Goal: Communication & Community: Answer question/provide support

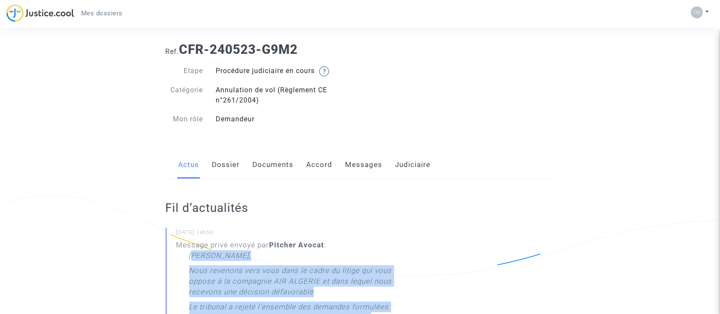
scroll to position [14, 0]
click at [283, 168] on link "Documents" at bounding box center [273, 165] width 41 height 28
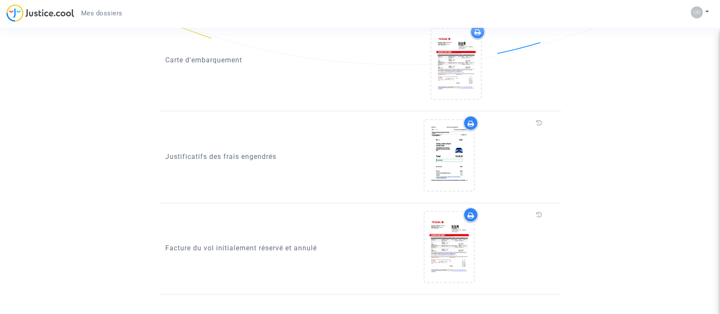
scroll to position [969, 0]
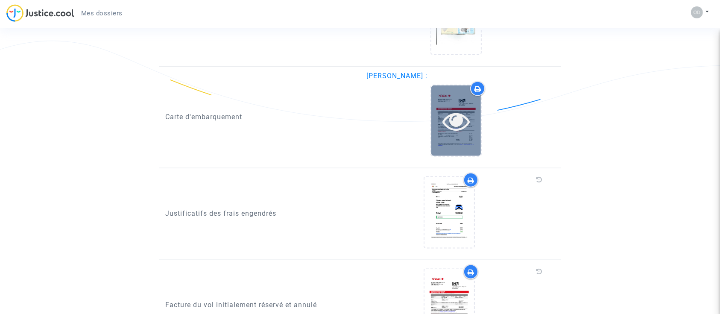
click at [451, 119] on icon at bounding box center [456, 120] width 28 height 27
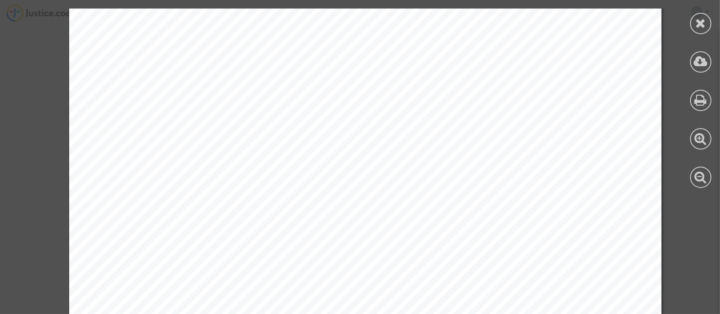
scroll to position [1245, 0]
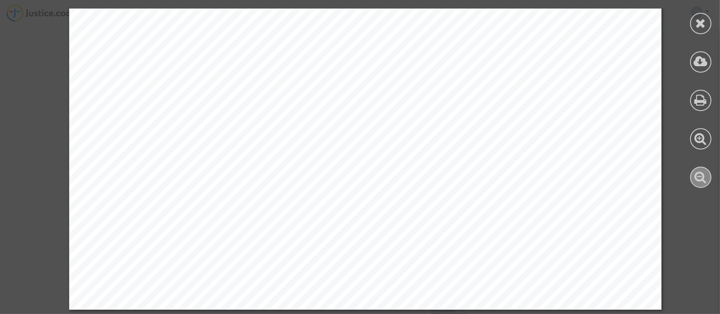
click at [704, 177] on icon at bounding box center [701, 176] width 12 height 13
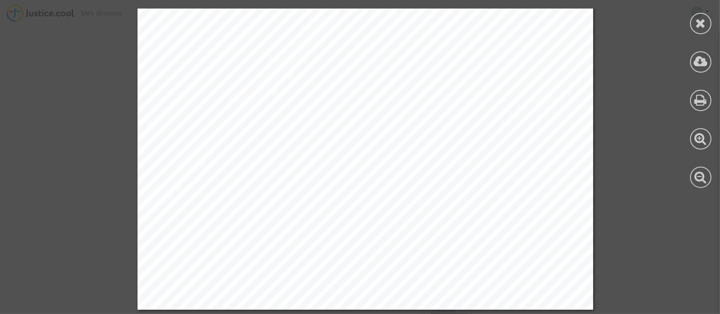
scroll to position [891, 0]
click at [697, 176] on icon at bounding box center [701, 176] width 12 height 13
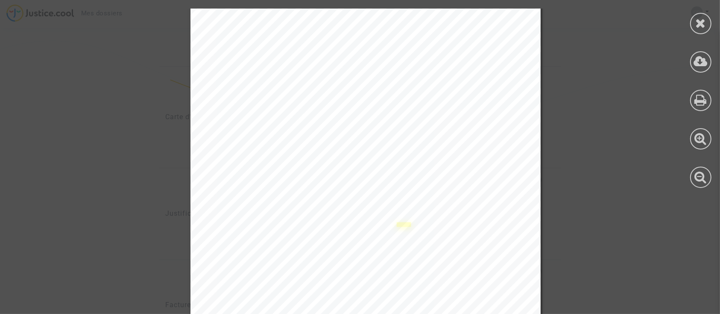
scroll to position [0, 0]
drag, startPoint x: 697, startPoint y: 24, endPoint x: 676, endPoint y: 34, distance: 22.9
click at [697, 25] on icon at bounding box center [701, 23] width 11 height 13
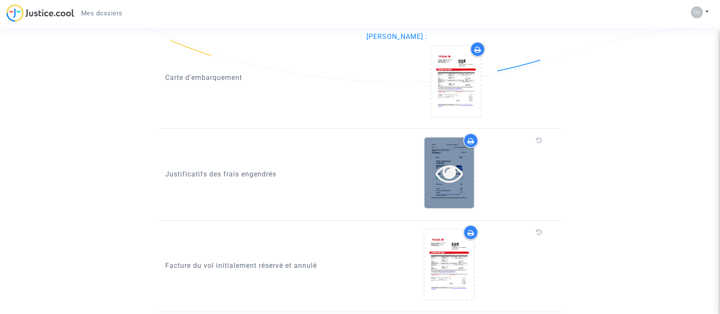
scroll to position [1026, 0]
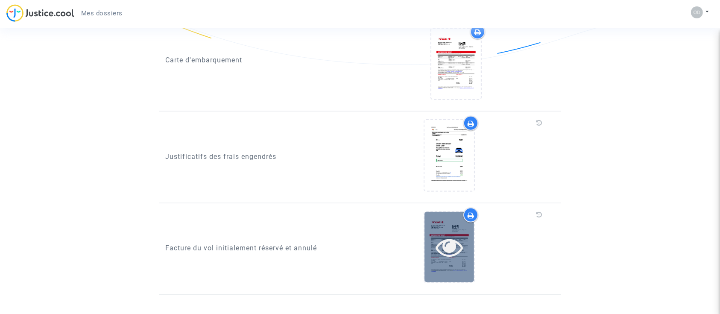
click at [446, 241] on icon at bounding box center [450, 246] width 28 height 27
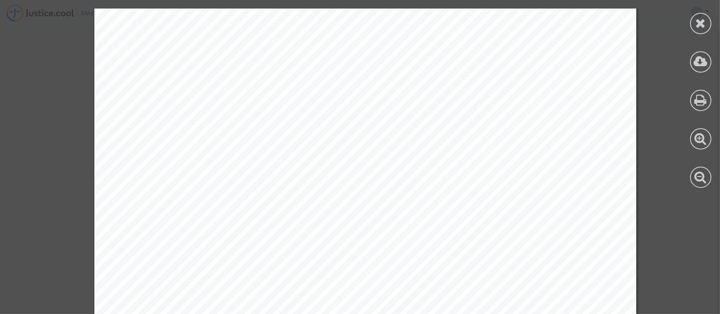
scroll to position [2016, 0]
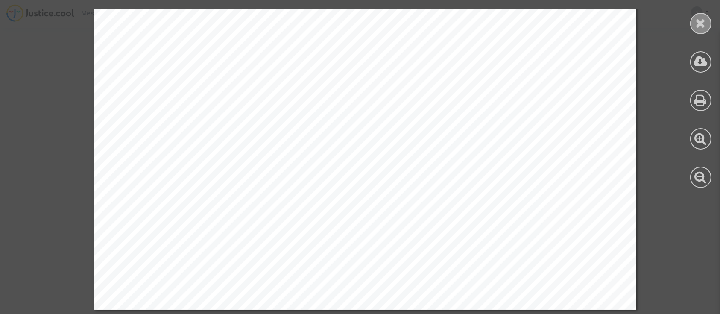
click at [704, 21] on icon at bounding box center [701, 23] width 11 height 13
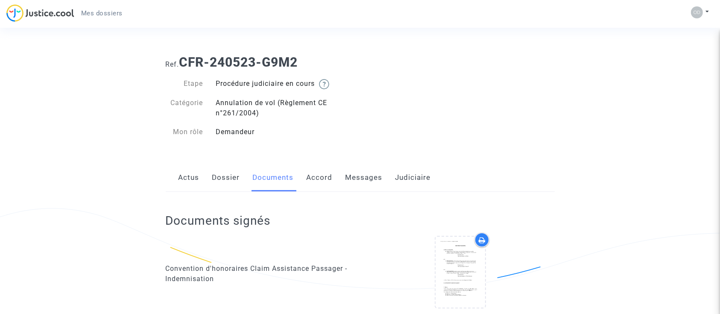
scroll to position [0, 0]
click at [354, 181] on link "Messages" at bounding box center [364, 178] width 37 height 28
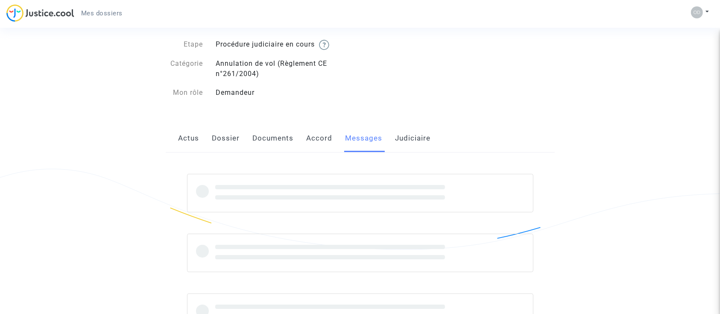
scroll to position [79, 0]
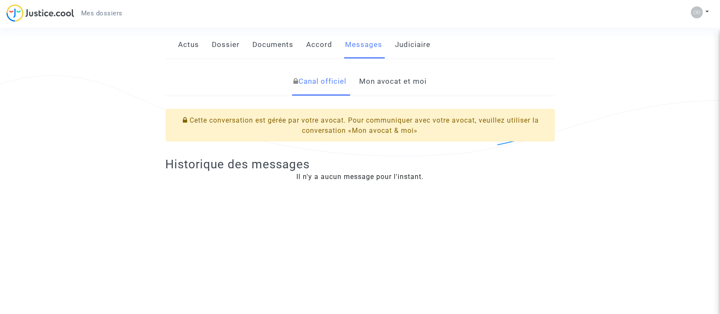
scroll to position [79, 0]
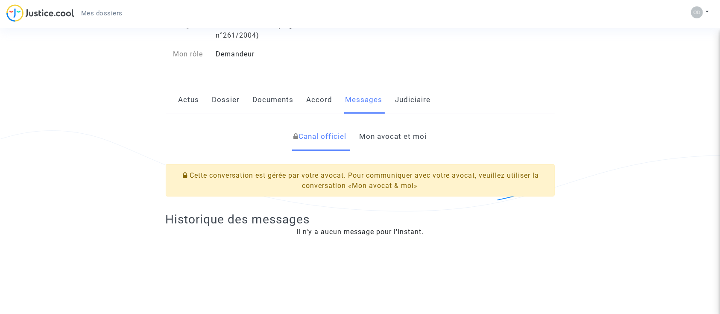
click at [395, 138] on link "Mon avocat et moi" at bounding box center [392, 137] width 67 height 28
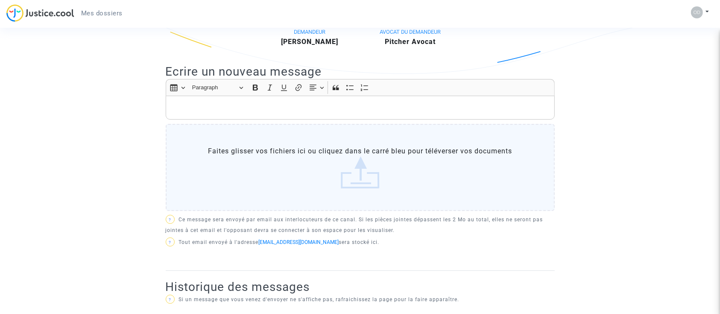
scroll to position [192, 0]
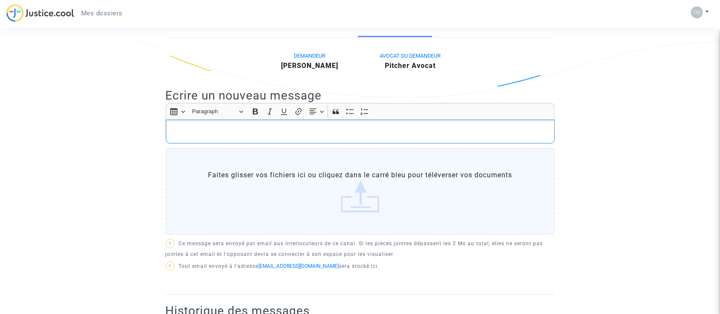
click at [270, 126] on p "Rich Text Editor, main" at bounding box center [360, 131] width 380 height 11
click at [212, 182] on label "Faites glisser vos fichiers ici ou cliquez dans le carré bleu pour téléverser v…" at bounding box center [360, 191] width 389 height 87
click at [0, 0] on input "Faites glisser vos fichiers ici ou cliquez dans le carré bleu pour téléverser v…" at bounding box center [0, 0] width 0 height 0
click at [314, 132] on p "Rich Text Editor, main" at bounding box center [360, 131] width 380 height 11
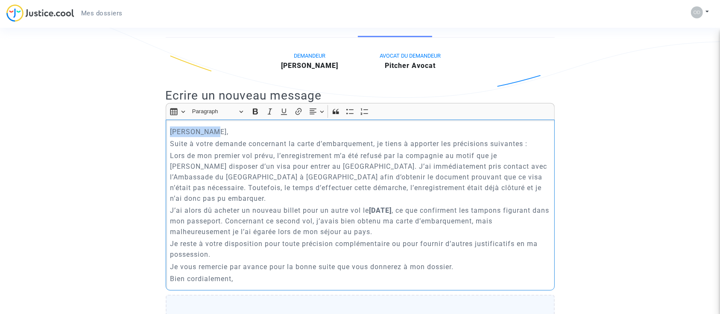
drag, startPoint x: 208, startPoint y: 131, endPoint x: 161, endPoint y: 121, distance: 47.9
click at [168, 132] on div "[PERSON_NAME], Suite à votre demande concernant la carte d’embarquement, je tie…" at bounding box center [360, 205] width 389 height 171
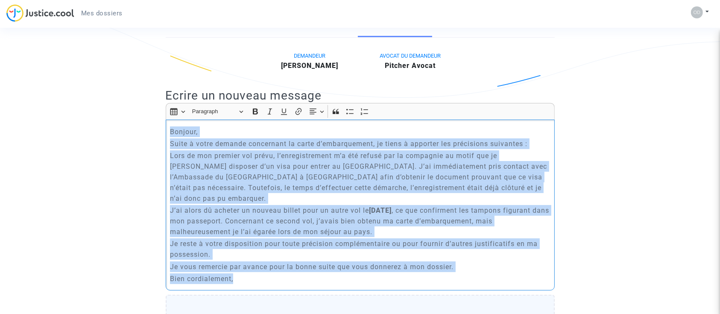
drag, startPoint x: 259, startPoint y: 272, endPoint x: 127, endPoint y: 115, distance: 205.2
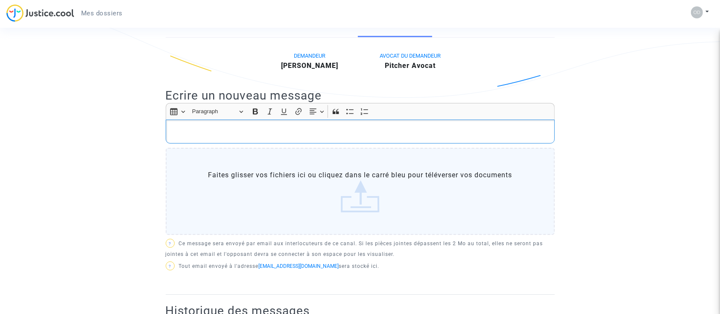
click at [319, 132] on p "Rich Text Editor, main" at bounding box center [360, 131] width 380 height 11
click at [287, 128] on p "Rich Text Editor, main" at bounding box center [360, 131] width 380 height 11
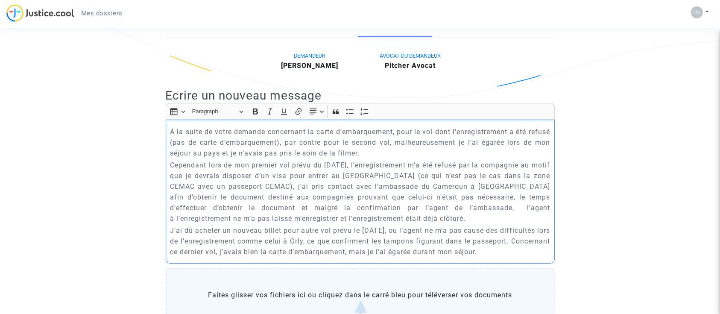
drag, startPoint x: 550, startPoint y: 258, endPoint x: 557, endPoint y: 281, distance: 23.5
click at [168, 127] on div "À la suite de votre demande concernant la carte d’embarquement, pour le vol don…" at bounding box center [360, 192] width 389 height 144
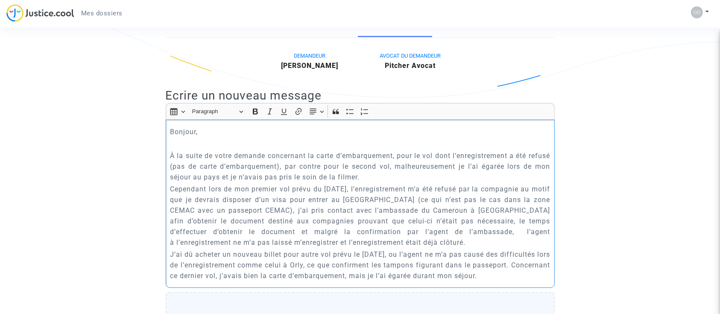
click at [185, 186] on p "Cependant lors de mon premier vol prévu du [DATE], l’enregistrement m’a été ref…" at bounding box center [360, 216] width 380 height 64
click at [0, 0] on lt-span "Cependant ," at bounding box center [0, 0] width 0 height 0
click at [482, 167] on p "À la suite de votre demande concernant la carte d’embarquement, pour le vol don…" at bounding box center [360, 166] width 380 height 32
click at [0, 0] on lt-span ", je" at bounding box center [0, 0] width 0 height 0
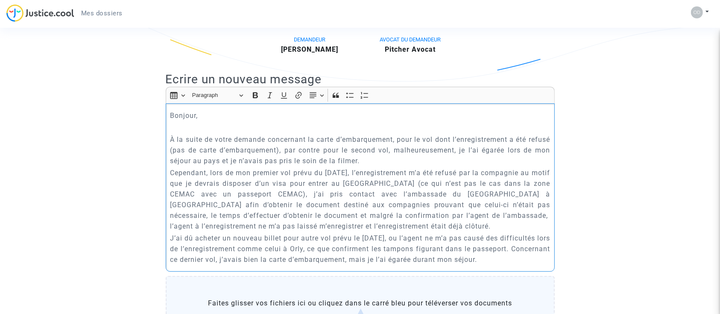
scroll to position [249, 0]
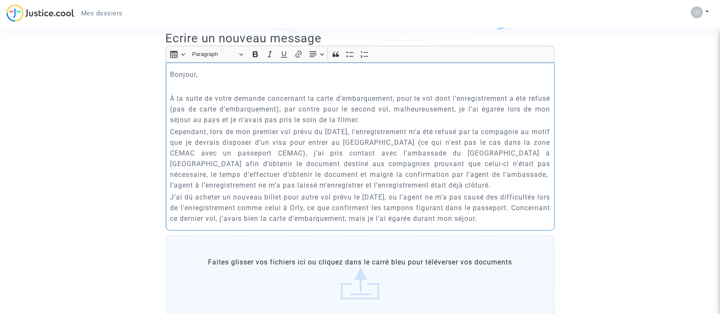
click at [543, 141] on p "Cependant, lors de mon premier vol prévu du [DATE], l’enregistrement m’a été re…" at bounding box center [360, 158] width 380 height 64
click at [441, 185] on p "Cependant, lors de mon premier vol prévu du [DATE], l’enregistrement m’a été re…" at bounding box center [360, 158] width 380 height 64
click at [396, 176] on p "Cependant, lors de mon premier vol prévu du [DATE], l’enregistrement m’a été re…" at bounding box center [360, 158] width 380 height 64
click at [0, 0] on lt-span "Supprimer les doubles espaces" at bounding box center [0, 0] width 0 height 0
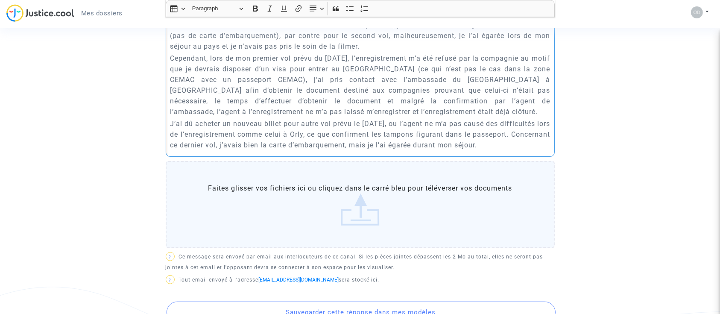
scroll to position [363, 0]
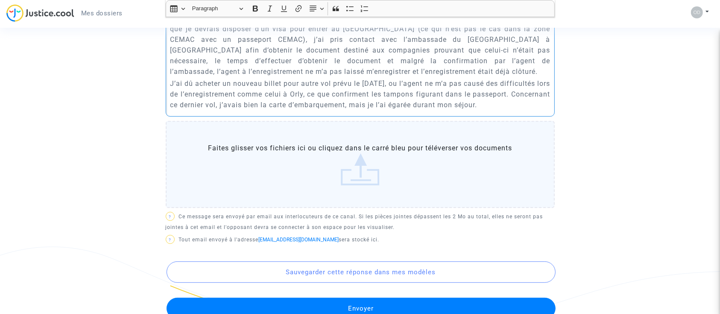
click at [528, 104] on p "J’ai dû acheter un nouveau billet pour autre vol prévu le [DATE], ou l’agent ne…" at bounding box center [360, 94] width 380 height 32
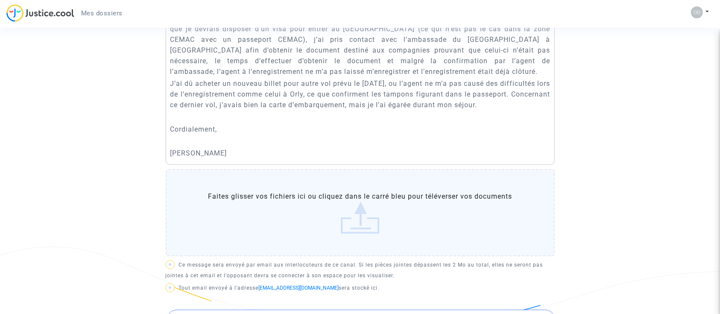
click at [364, 225] on label "Faites glisser vos fichiers ici ou cliquez dans le carré bleu pour téléverser v…" at bounding box center [360, 212] width 389 height 87
click at [0, 0] on input "Faites glisser vos fichiers ici ou cliquez dans le carré bleu pour téléverser v…" at bounding box center [0, 0] width 0 height 0
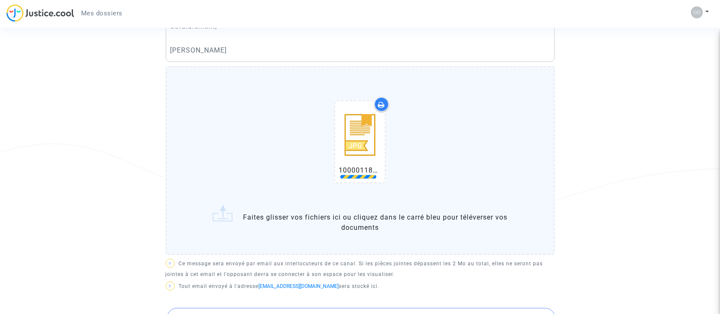
scroll to position [534, 0]
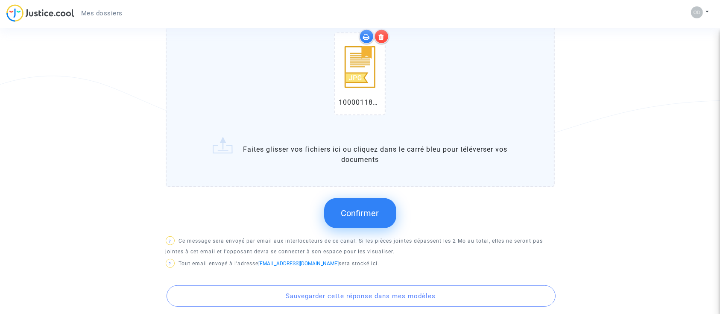
click at [226, 147] on label "1000011845.jpg Faites glisser vos fichiers ici ou cliquez dans le carré bleu po…" at bounding box center [360, 92] width 389 height 188
click at [0, 0] on input "1000011845.jpg Faites glisser vos fichiers ici ou cliquez dans le carré bleu po…" at bounding box center [0, 0] width 0 height 0
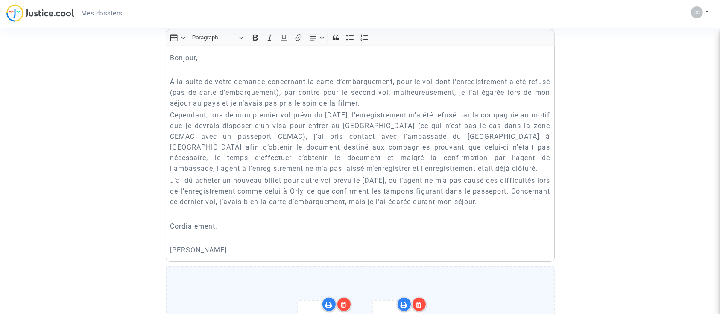
scroll to position [249, 0]
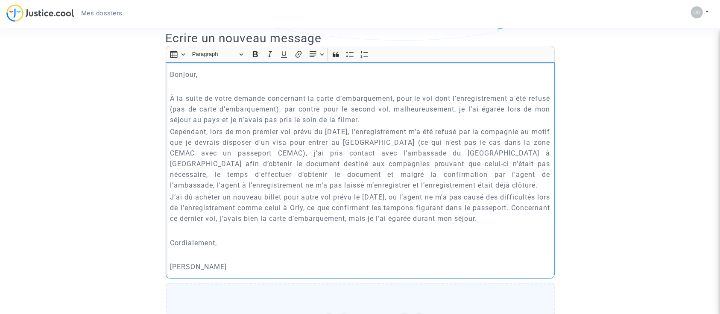
click at [533, 141] on p "Cependant, lors de mon premier vol prévu du [DATE], l’enregistrement m’a été re…" at bounding box center [360, 158] width 380 height 64
click at [426, 192] on p "J’ai dû acheter un nouveau billet pour autre vol prévu le [DATE], ou l’agent ne…" at bounding box center [360, 208] width 380 height 32
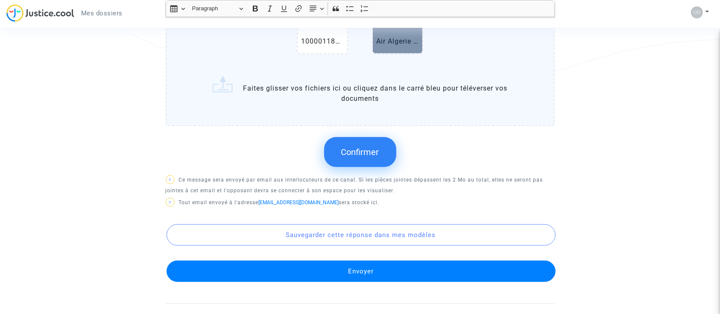
scroll to position [477, 0]
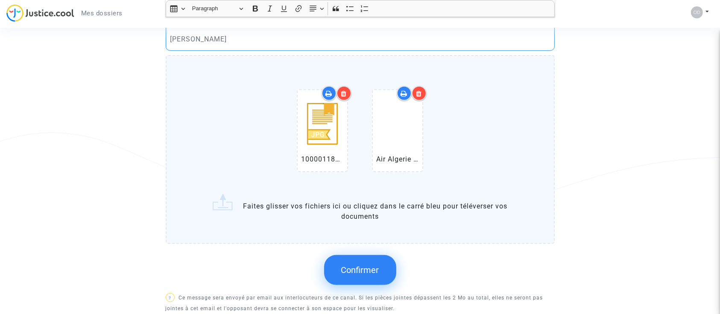
click at [343, 91] on icon at bounding box center [344, 93] width 6 height 7
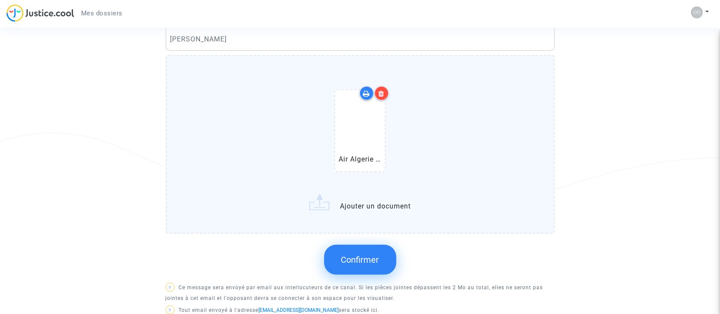
click at [327, 203] on label "Air Algerie confirmation [PERSON_NAME] WR8TV9.pdf Ajouter un document" at bounding box center [360, 144] width 389 height 178
click at [0, 0] on input "Air Algerie confirmation [PERSON_NAME] WR8TV9.pdf Ajouter un document" at bounding box center [0, 0] width 0 height 0
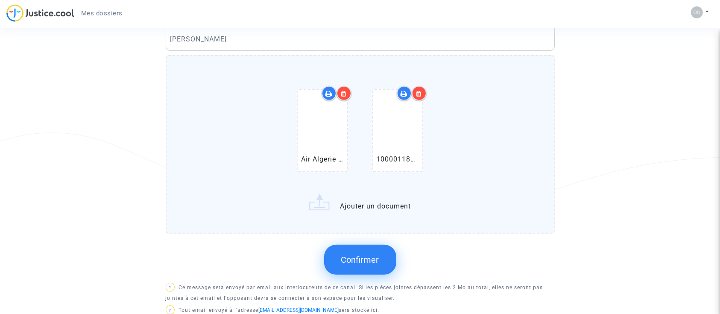
drag, startPoint x: 378, startPoint y: 252, endPoint x: 382, endPoint y: 252, distance: 4.7
click at [382, 252] on button "Confirmer" at bounding box center [360, 260] width 72 height 30
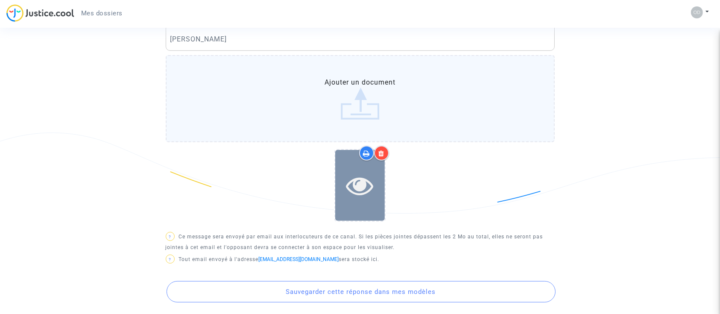
click at [363, 174] on icon at bounding box center [360, 185] width 28 height 27
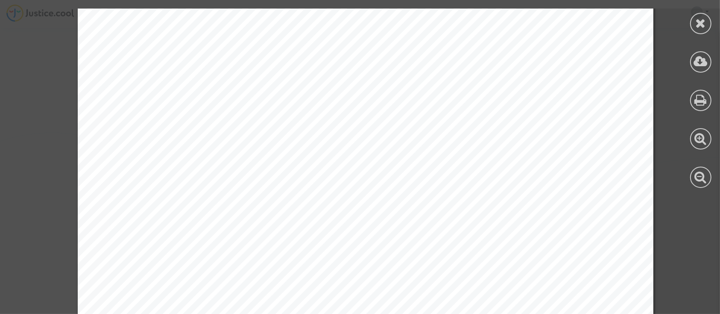
scroll to position [110, 0]
drag, startPoint x: 702, startPoint y: 24, endPoint x: 696, endPoint y: 27, distance: 6.5
click at [702, 24] on icon at bounding box center [701, 23] width 11 height 13
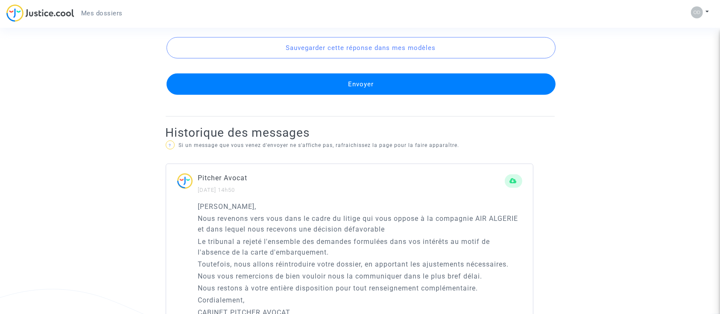
scroll to position [705, 0]
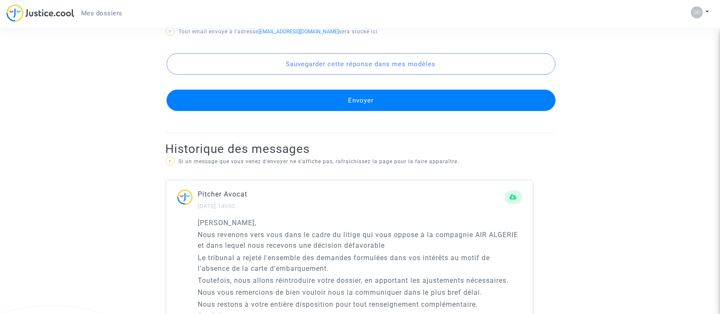
click at [388, 99] on button "Envoyer" at bounding box center [361, 100] width 389 height 21
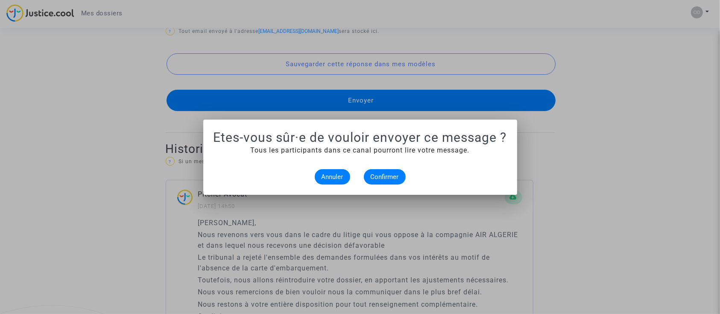
scroll to position [0, 0]
click at [381, 179] on span "Confirmer" at bounding box center [385, 177] width 28 height 8
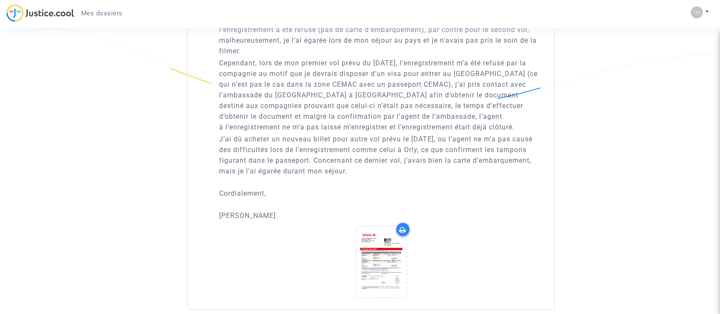
scroll to position [513, 0]
